Goal: Task Accomplishment & Management: Manage account settings

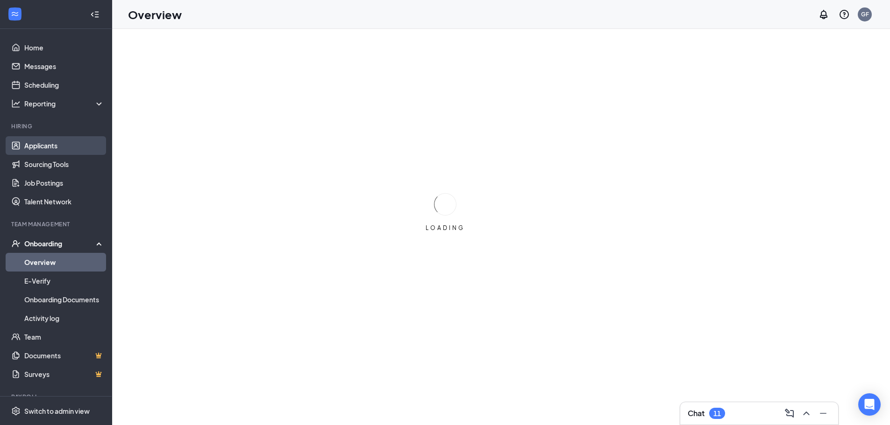
drag, startPoint x: 57, startPoint y: 141, endPoint x: 62, endPoint y: 140, distance: 4.7
click at [57, 141] on link "Applicants" at bounding box center [64, 145] width 80 height 19
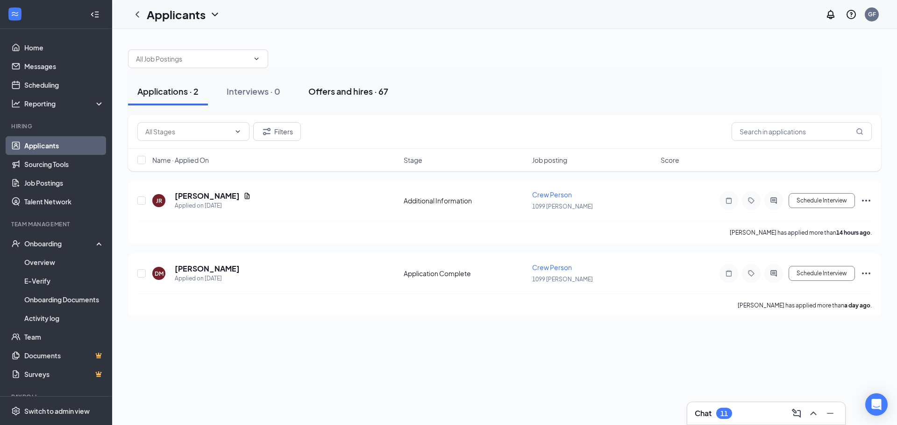
click at [342, 91] on div "Offers and hires · 67" at bounding box center [348, 91] width 80 height 12
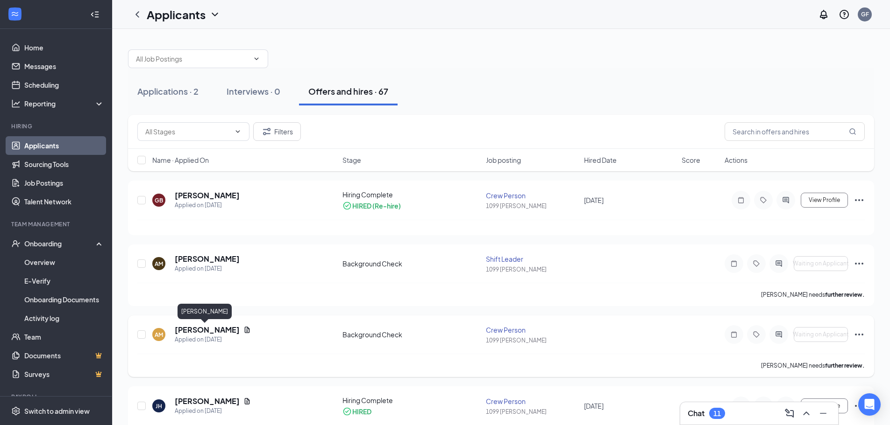
click at [190, 332] on h5 "[PERSON_NAME]" at bounding box center [207, 330] width 65 height 10
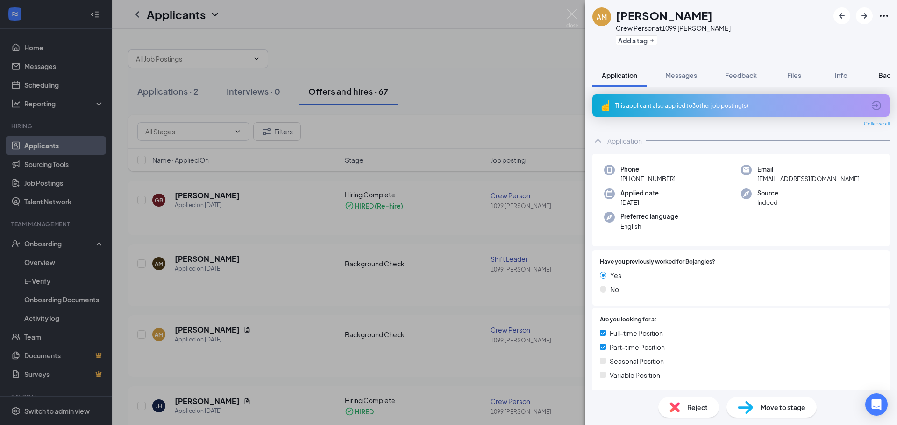
click at [883, 79] on span "Background" at bounding box center [897, 75] width 38 height 8
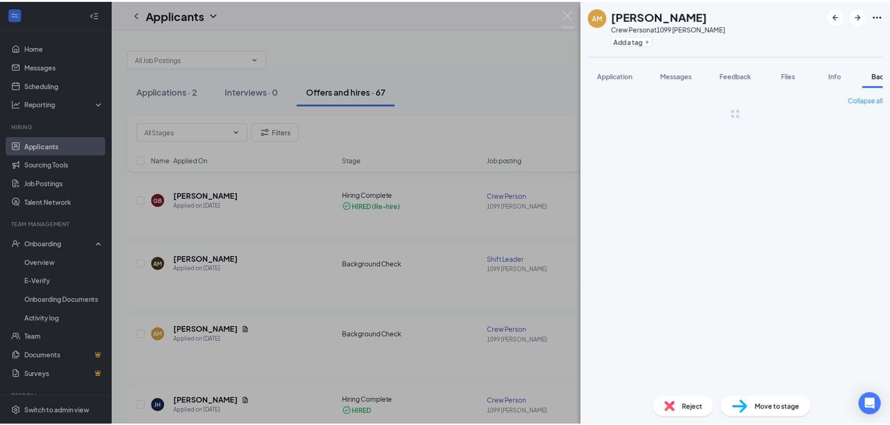
scroll to position [0, 38]
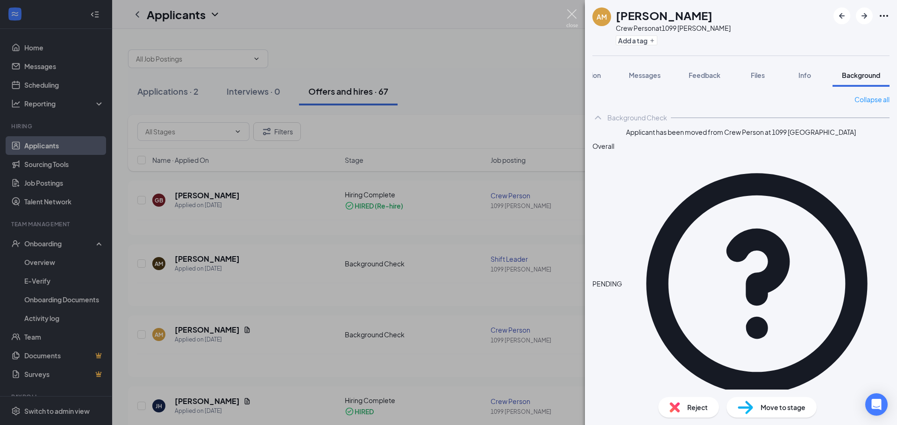
click at [574, 19] on img at bounding box center [572, 18] width 12 height 18
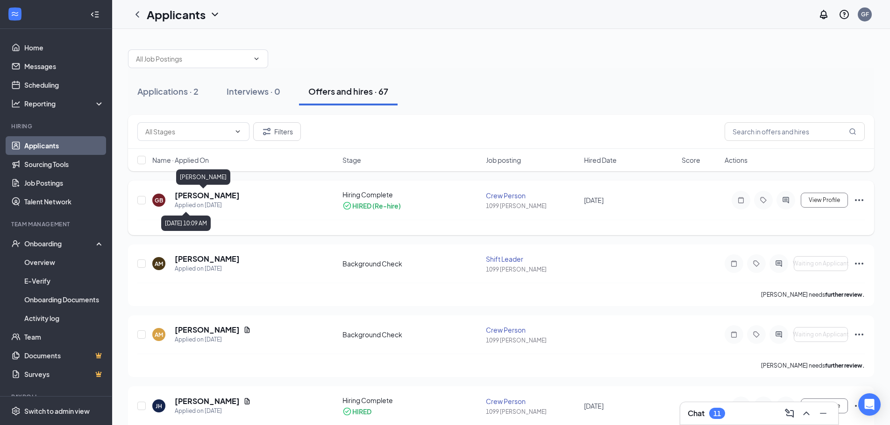
click at [200, 198] on h5 "[PERSON_NAME]" at bounding box center [207, 196] width 65 height 10
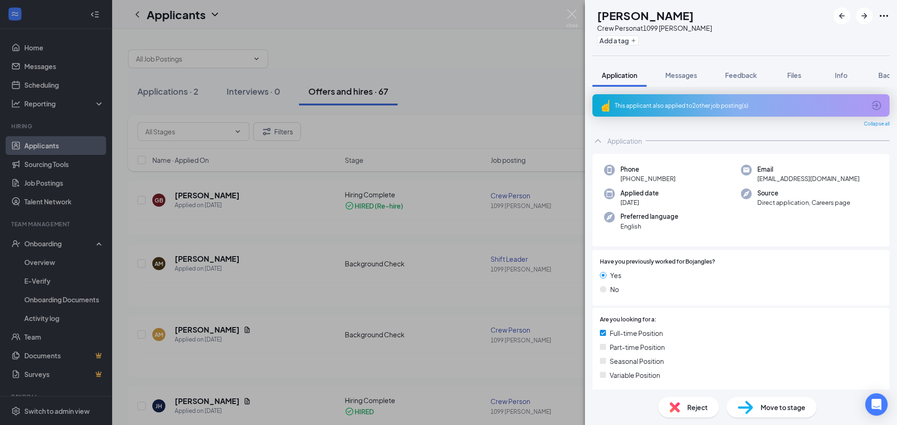
click at [765, 407] on span "Move to stage" at bounding box center [782, 408] width 45 height 10
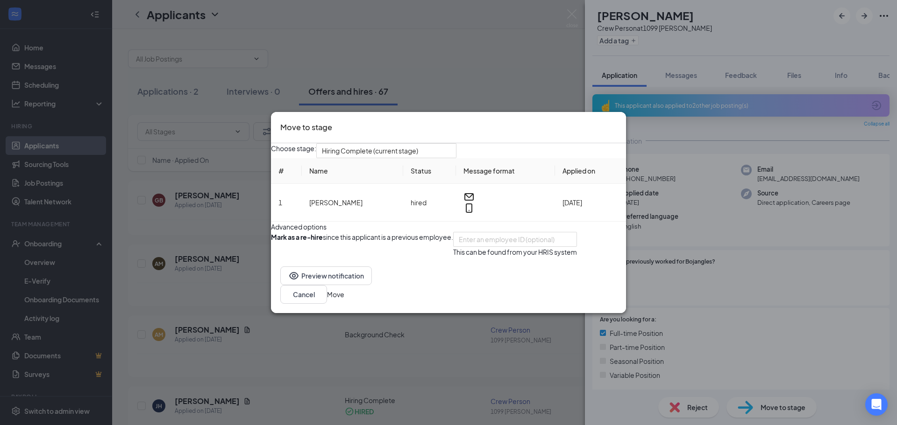
click at [344, 300] on button "Move" at bounding box center [335, 295] width 17 height 10
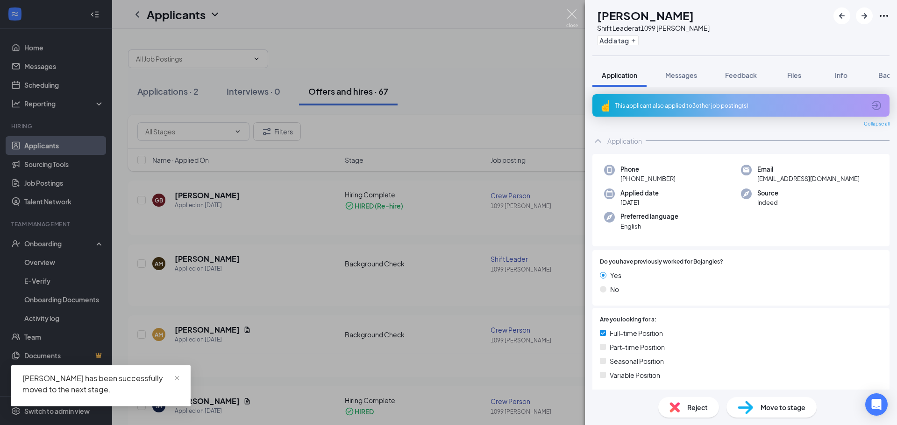
click at [575, 16] on img at bounding box center [572, 18] width 12 height 18
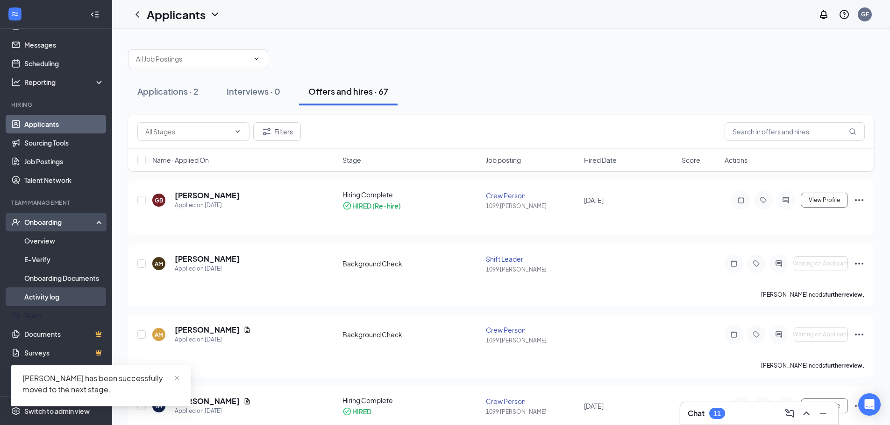
scroll to position [33, 0]
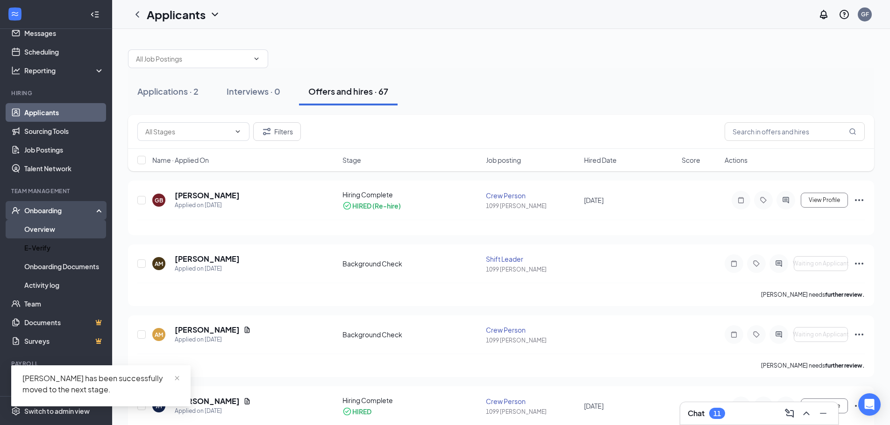
click at [46, 231] on link "Overview" at bounding box center [64, 229] width 80 height 19
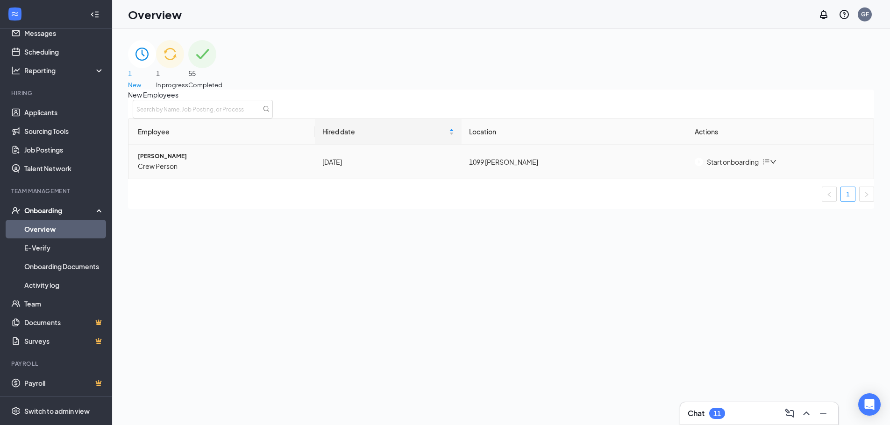
click at [741, 167] on div "Start onboarding" at bounding box center [726, 162] width 64 height 10
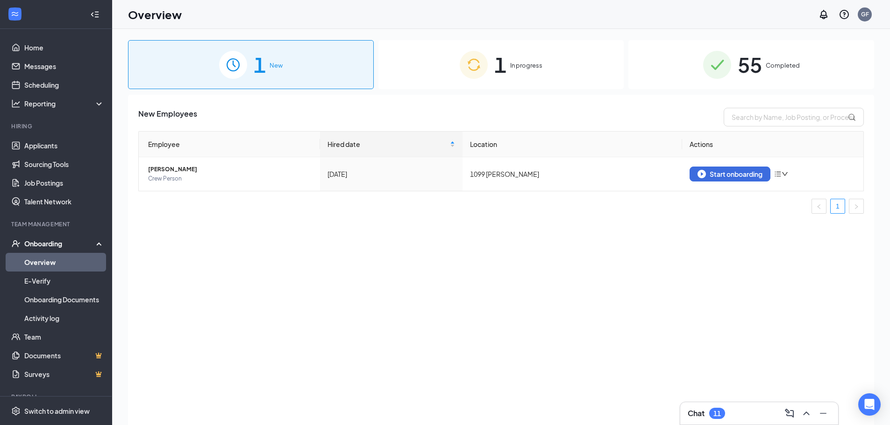
click at [769, 64] on span "Completed" at bounding box center [782, 65] width 34 height 9
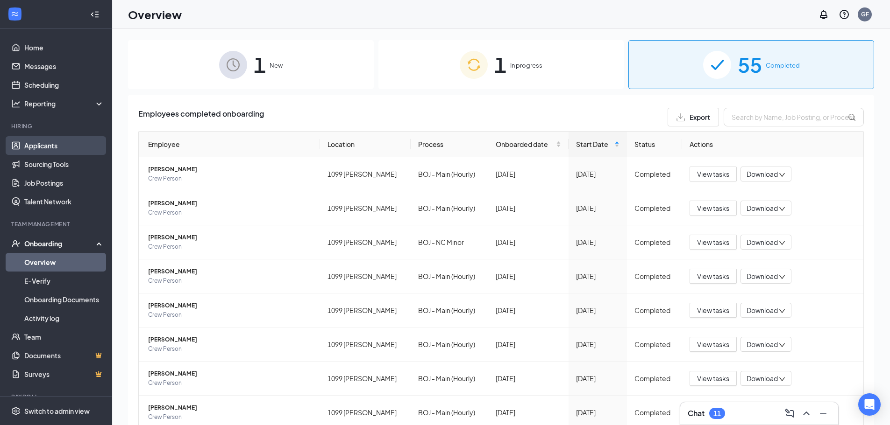
click at [47, 142] on link "Applicants" at bounding box center [64, 145] width 80 height 19
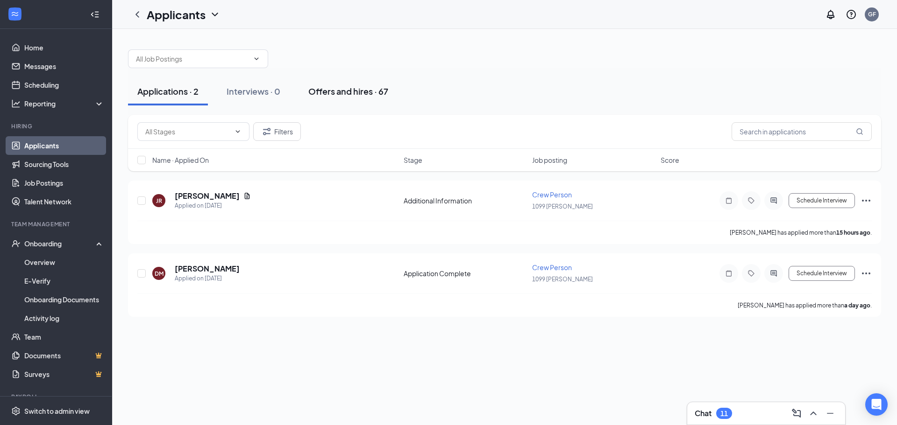
click at [349, 89] on div "Offers and hires · 67" at bounding box center [348, 91] width 80 height 12
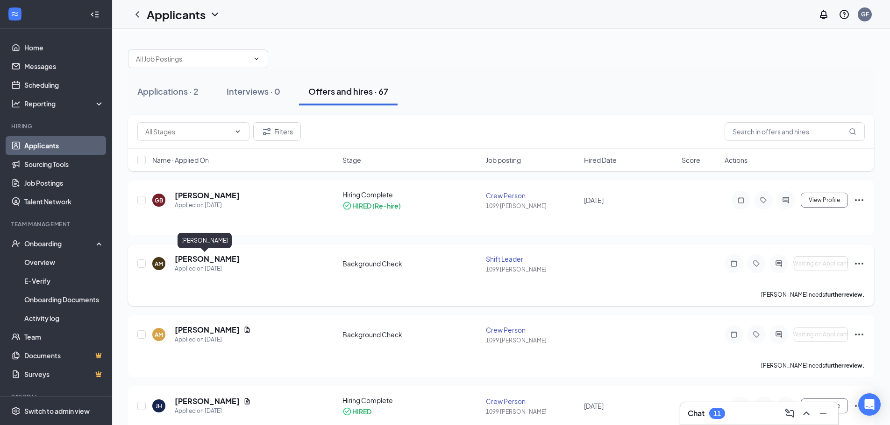
click at [210, 260] on h5 "[PERSON_NAME]" at bounding box center [207, 259] width 65 height 10
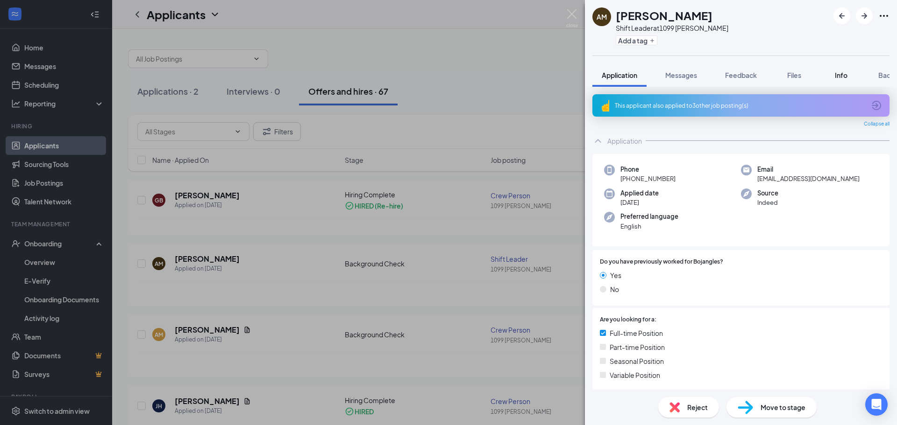
click at [841, 71] on span "Info" at bounding box center [841, 75] width 13 height 8
